Goal: Task Accomplishment & Management: Manage account settings

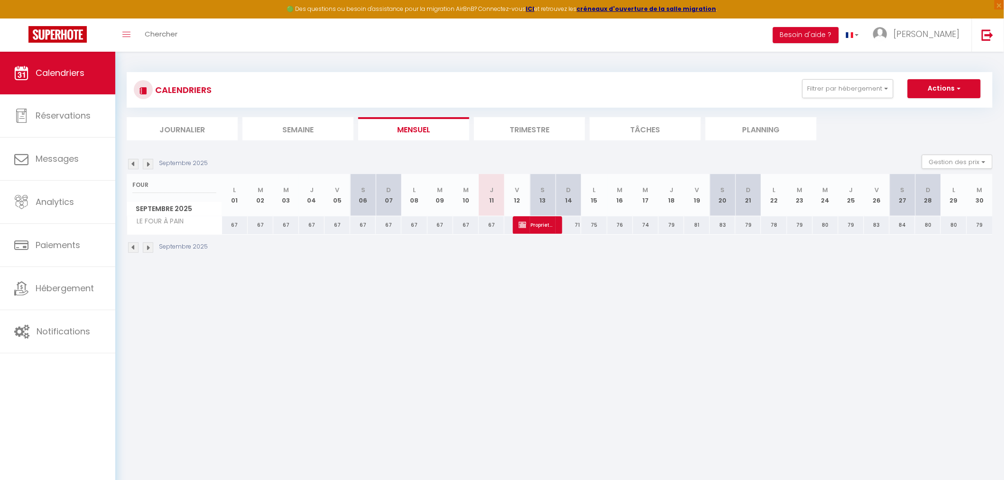
click at [155, 181] on input "FOUR" at bounding box center [174, 185] width 84 height 17
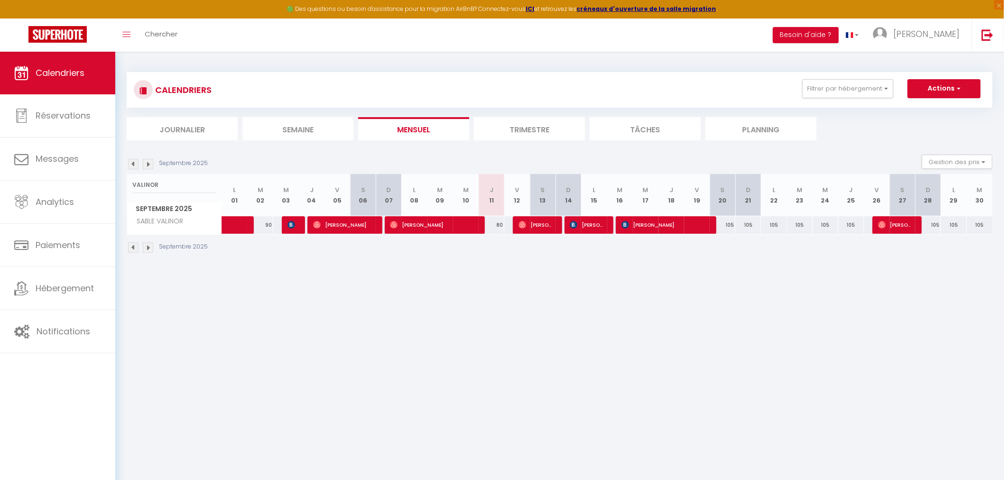
type input "VALINOR"
click at [440, 225] on span "[PERSON_NAME]" at bounding box center [432, 225] width 85 height 18
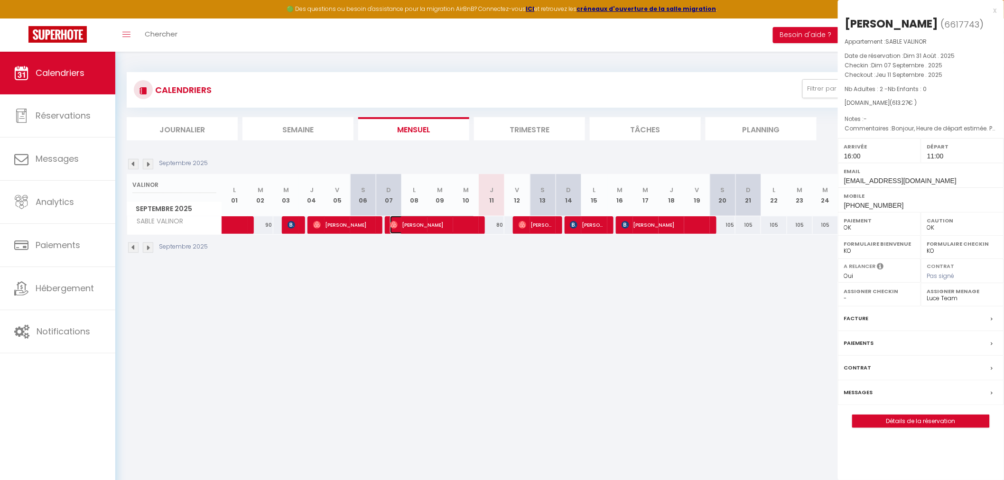
select select "51750"
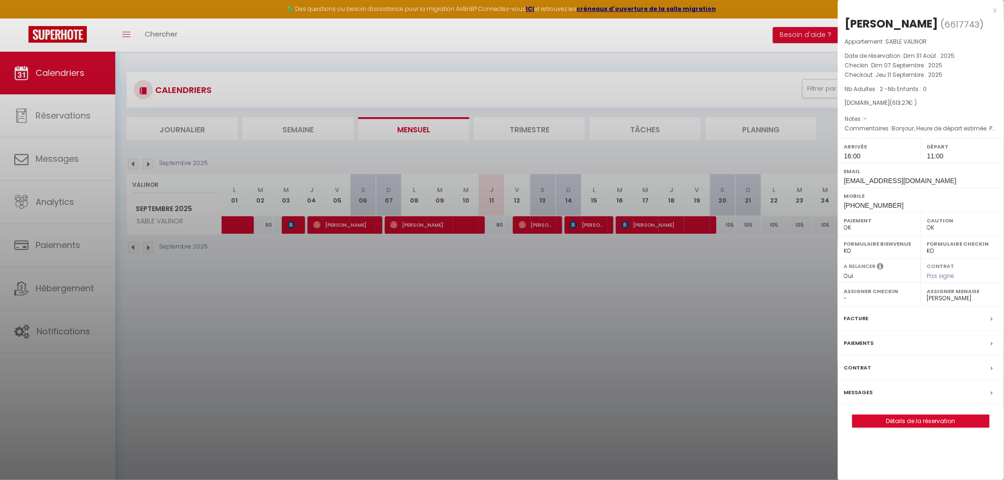
click at [493, 338] on div at bounding box center [502, 240] width 1004 height 480
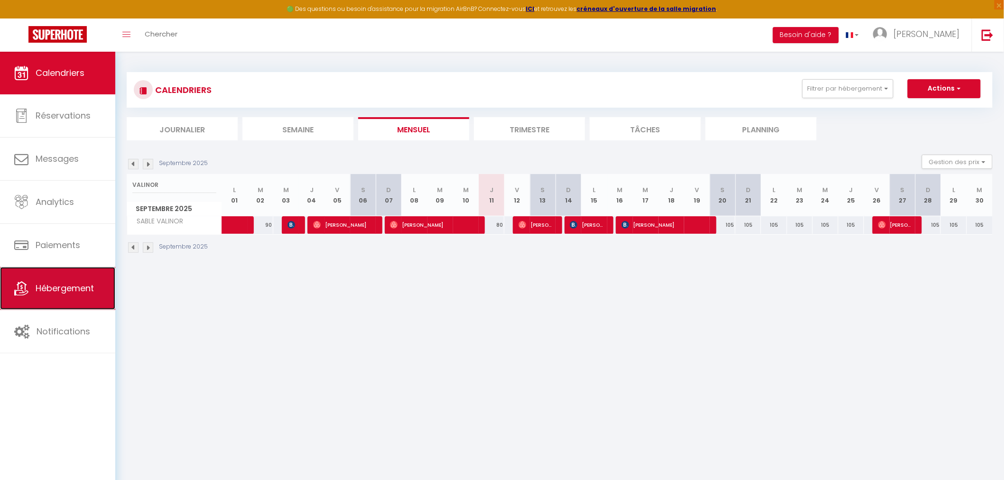
click at [58, 291] on span "Hébergement" at bounding box center [65, 288] width 58 height 12
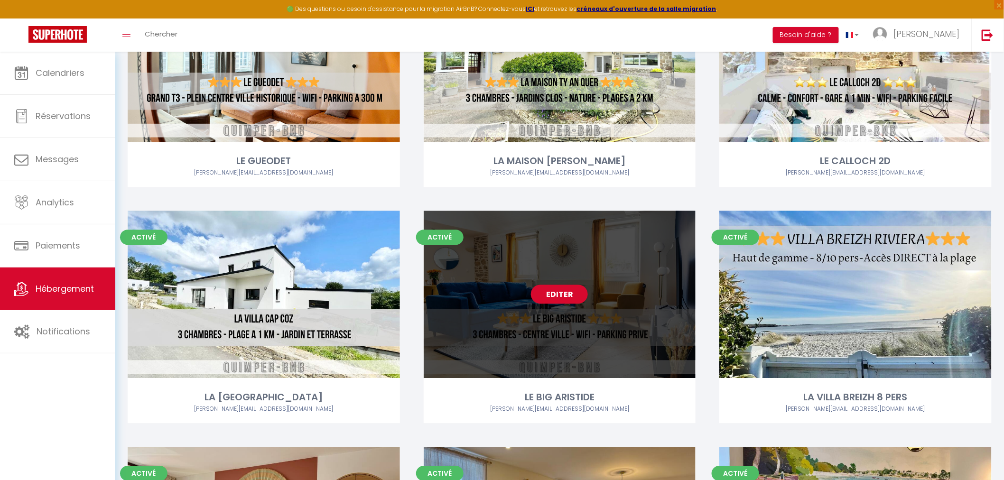
scroll to position [2302, 0]
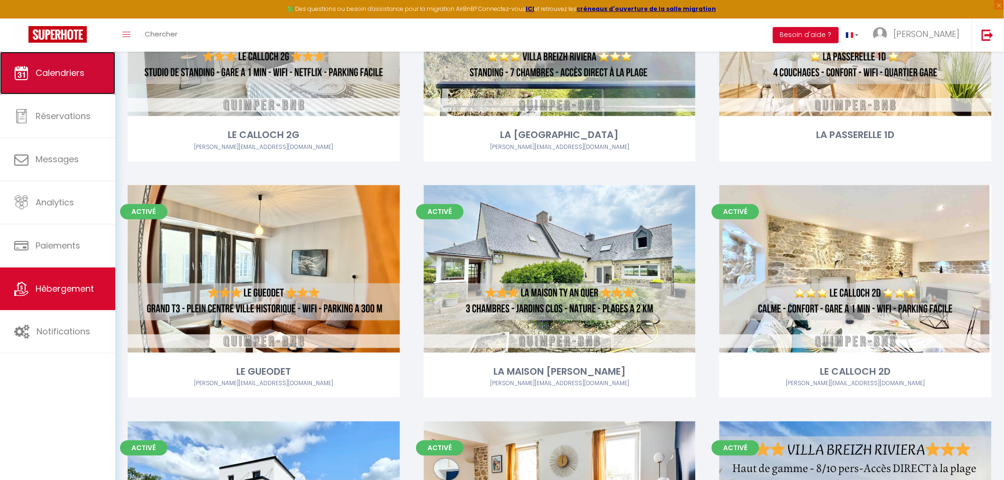
click at [43, 77] on span "Calendriers" at bounding box center [60, 73] width 49 height 12
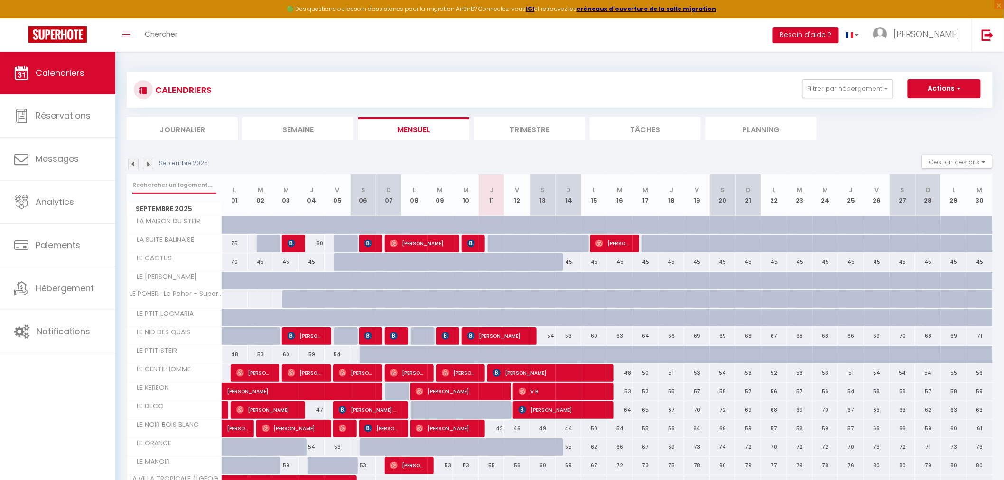
click at [186, 190] on input "text" at bounding box center [174, 185] width 84 height 17
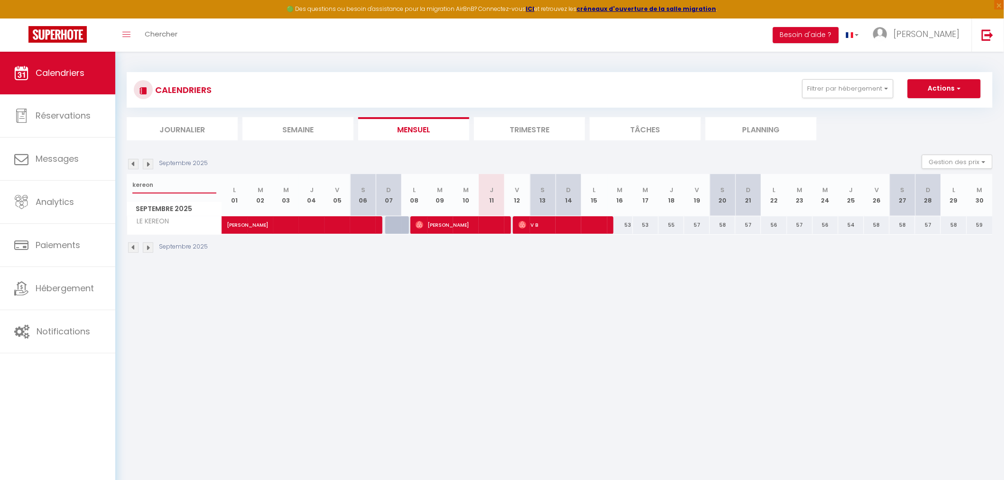
click at [162, 192] on input "kereon" at bounding box center [174, 185] width 84 height 17
type input "kereon"
click at [446, 217] on span "[PERSON_NAME]" at bounding box center [458, 225] width 85 height 18
select select "OK"
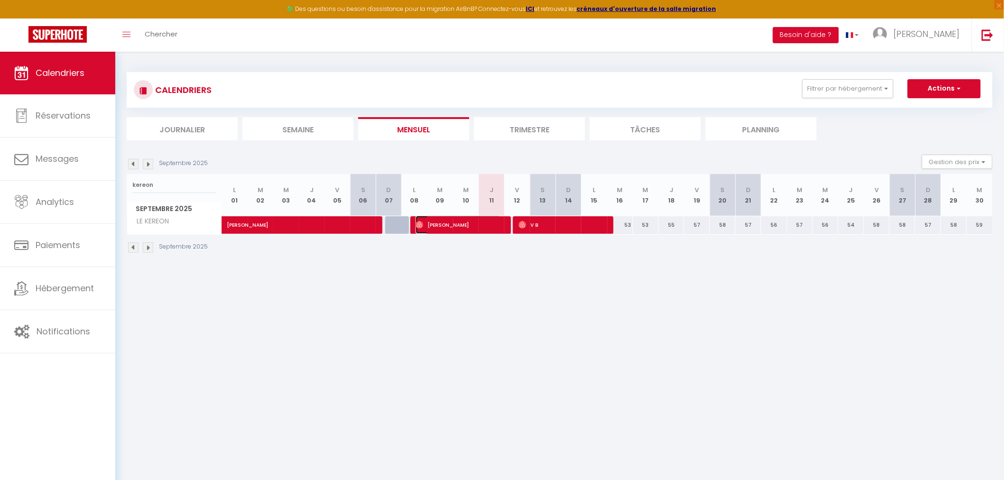
select select "OK"
select select "0"
select select "1"
select select
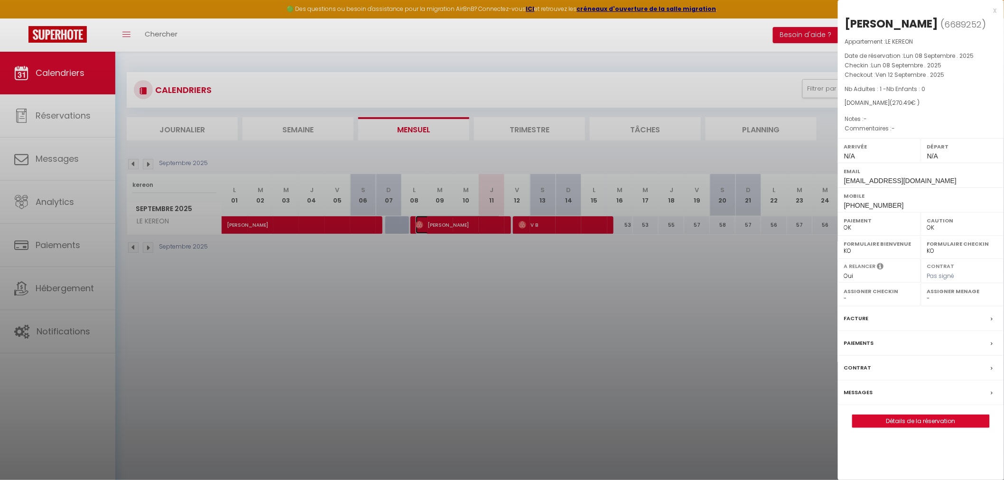
select select "35679"
click at [441, 322] on div at bounding box center [502, 240] width 1004 height 480
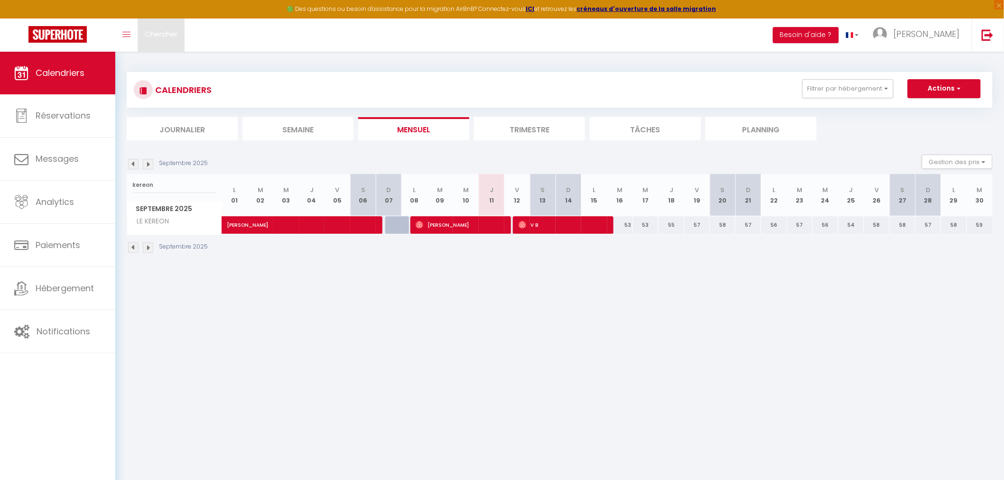
drag, startPoint x: 163, startPoint y: 38, endPoint x: 181, endPoint y: 38, distance: 18.0
click at [163, 38] on span "Chercher" at bounding box center [161, 34] width 33 height 10
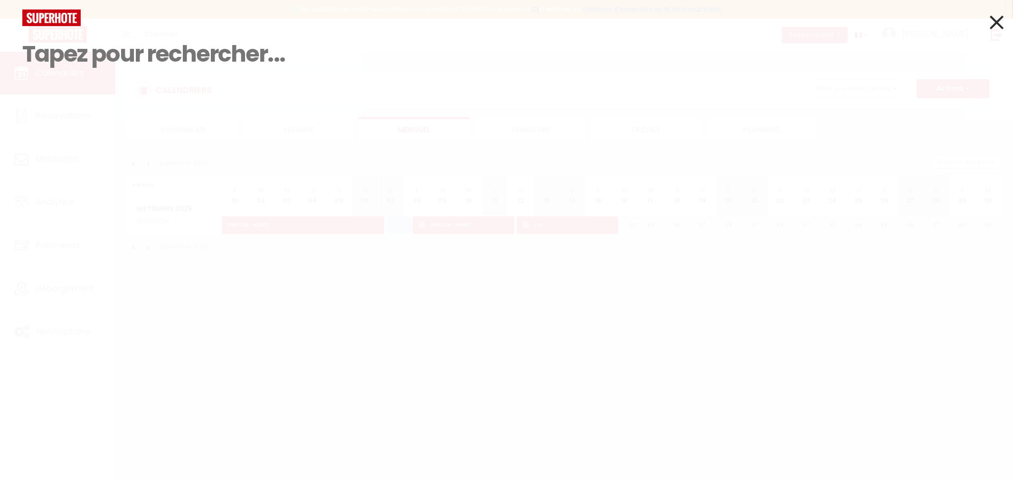
click at [314, 302] on div "Résultat de la recherche Id Appart Voyageur Checkin Checkout Nuits Pers. Platef…" at bounding box center [506, 240] width 1013 height 480
click at [995, 19] on icon at bounding box center [996, 22] width 14 height 24
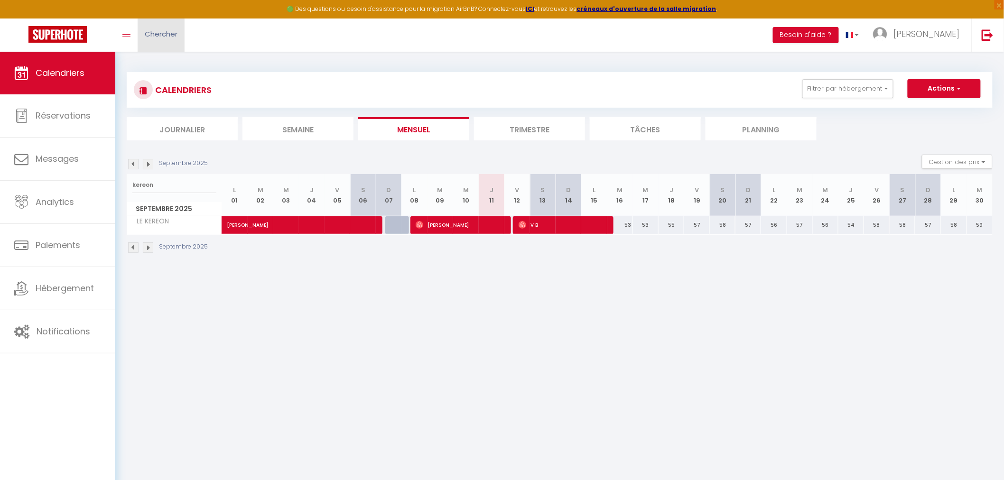
click at [171, 43] on link "Chercher" at bounding box center [161, 35] width 47 height 33
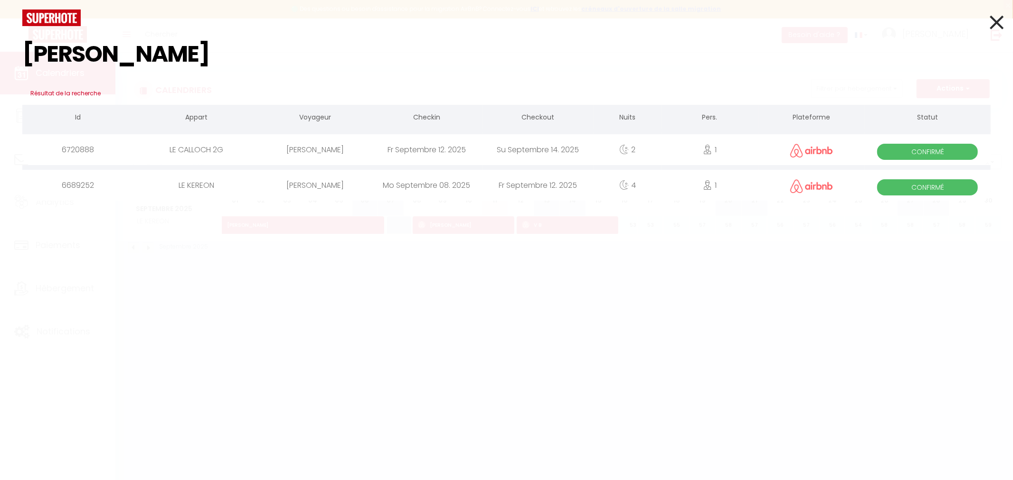
type input "[PERSON_NAME]"
click at [994, 20] on icon at bounding box center [996, 22] width 14 height 24
